Goal: Register for event/course

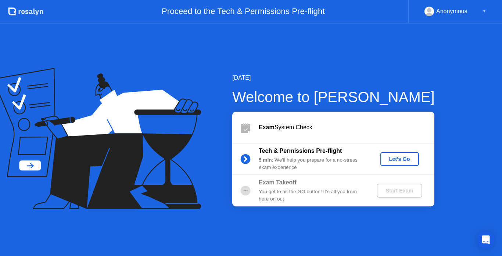
click at [402, 159] on div "Let's Go" at bounding box center [400, 159] width 33 height 6
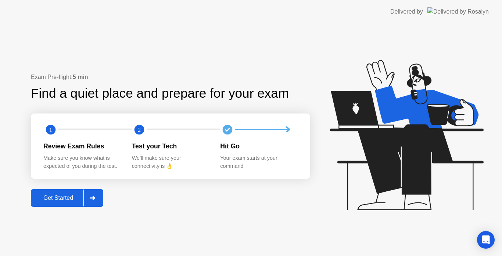
click at [65, 196] on div "Get Started" at bounding box center [58, 198] width 50 height 7
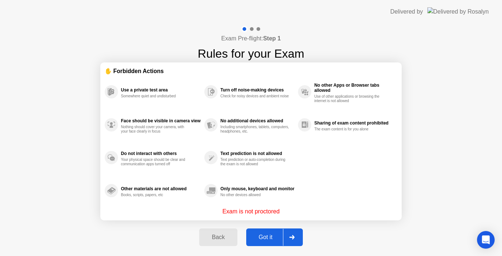
click at [268, 238] on div "Got it" at bounding box center [266, 237] width 35 height 7
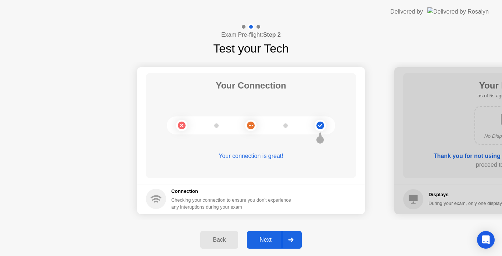
click at [265, 240] on div "Next" at bounding box center [265, 240] width 33 height 7
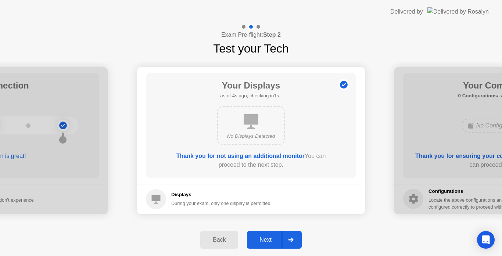
click at [264, 238] on div "Next" at bounding box center [265, 240] width 33 height 7
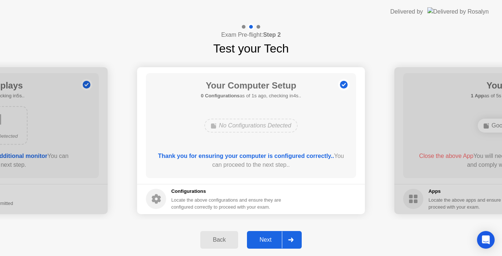
click at [264, 238] on div "Next" at bounding box center [265, 240] width 33 height 7
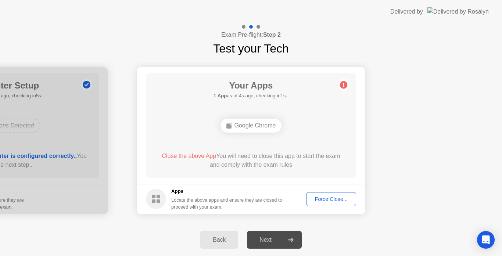
click at [343, 199] on div "Force Close..." at bounding box center [331, 199] width 45 height 6
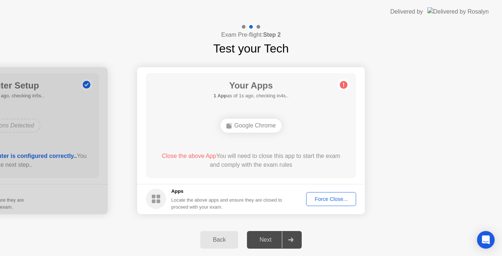
click at [328, 197] on div "Force Close..." at bounding box center [331, 199] width 45 height 6
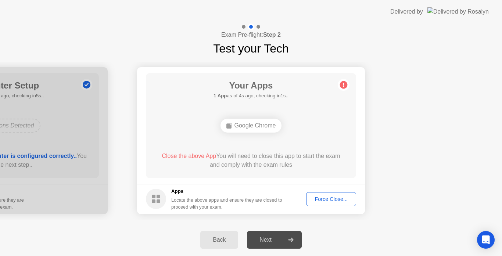
click at [266, 239] on div "Next" at bounding box center [265, 240] width 33 height 7
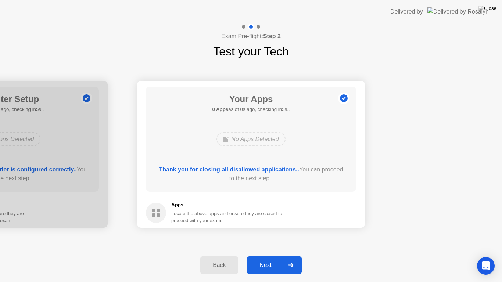
click at [266, 256] on div "Next" at bounding box center [265, 265] width 33 height 7
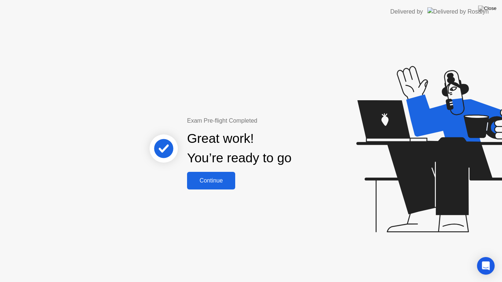
click at [214, 182] on div "Continue" at bounding box center [211, 181] width 44 height 7
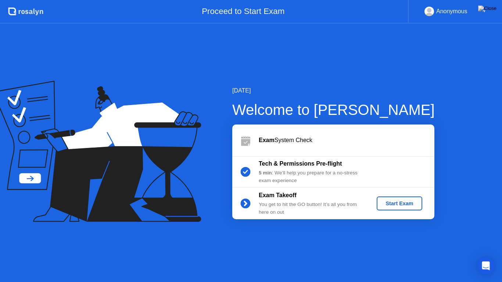
click at [448, 11] on div "Anonymous" at bounding box center [452, 12] width 31 height 10
click at [430, 12] on circle at bounding box center [429, 10] width 4 height 4
click at [485, 10] on div "▼" at bounding box center [485, 12] width 4 height 10
click at [396, 201] on div "Start Exam" at bounding box center [399, 204] width 39 height 6
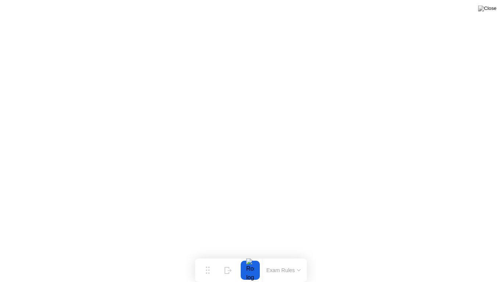
click at [298, 256] on icon at bounding box center [299, 270] width 3 height 1
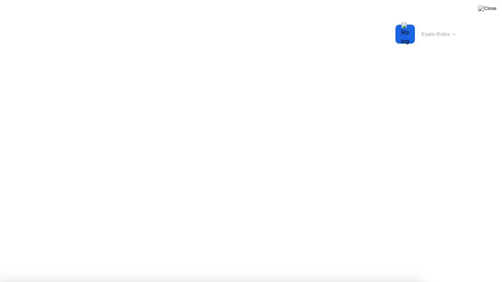
click at [455, 33] on icon at bounding box center [454, 34] width 4 height 2
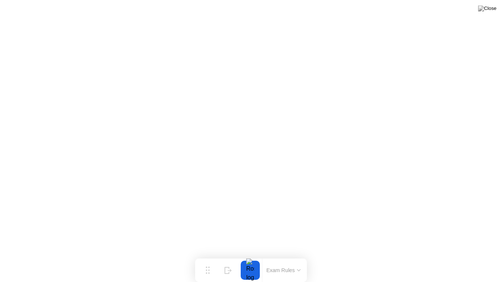
click at [252, 256] on div at bounding box center [250, 270] width 15 height 19
click at [296, 256] on button "Exam Rules" at bounding box center [283, 270] width 39 height 7
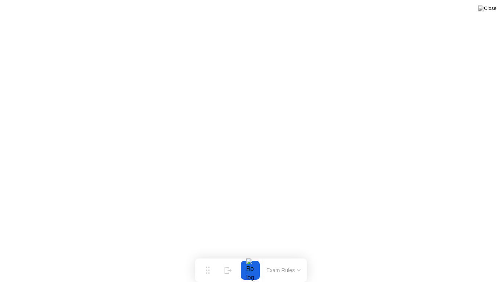
click at [255, 256] on div at bounding box center [250, 270] width 15 height 19
click at [211, 256] on div "Move" at bounding box center [208, 276] width 10 height 4
drag, startPoint x: 211, startPoint y: 271, endPoint x: 207, endPoint y: 272, distance: 3.8
click at [207, 256] on div "Move" at bounding box center [202, 276] width 10 height 4
drag, startPoint x: 206, startPoint y: 272, endPoint x: 188, endPoint y: 270, distance: 18.9
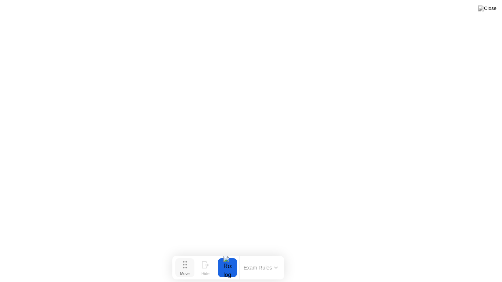
click at [188, 256] on div "Move" at bounding box center [185, 274] width 10 height 4
click at [493, 10] on img at bounding box center [487, 9] width 18 height 6
